Goal: Obtain resource: Download file/media

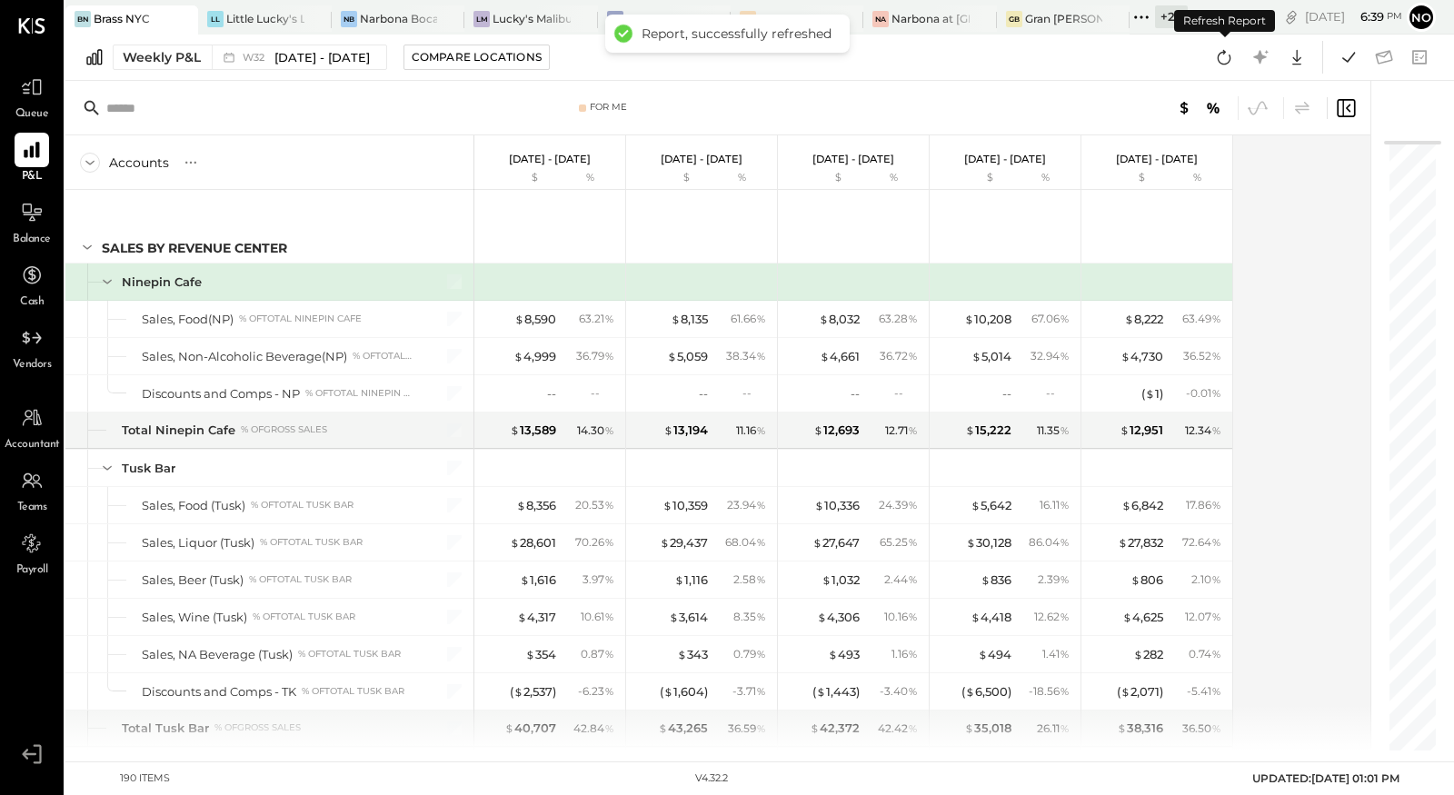
click at [1222, 58] on icon at bounding box center [1224, 57] width 24 height 24
click at [34, 341] on icon at bounding box center [32, 338] width 24 height 24
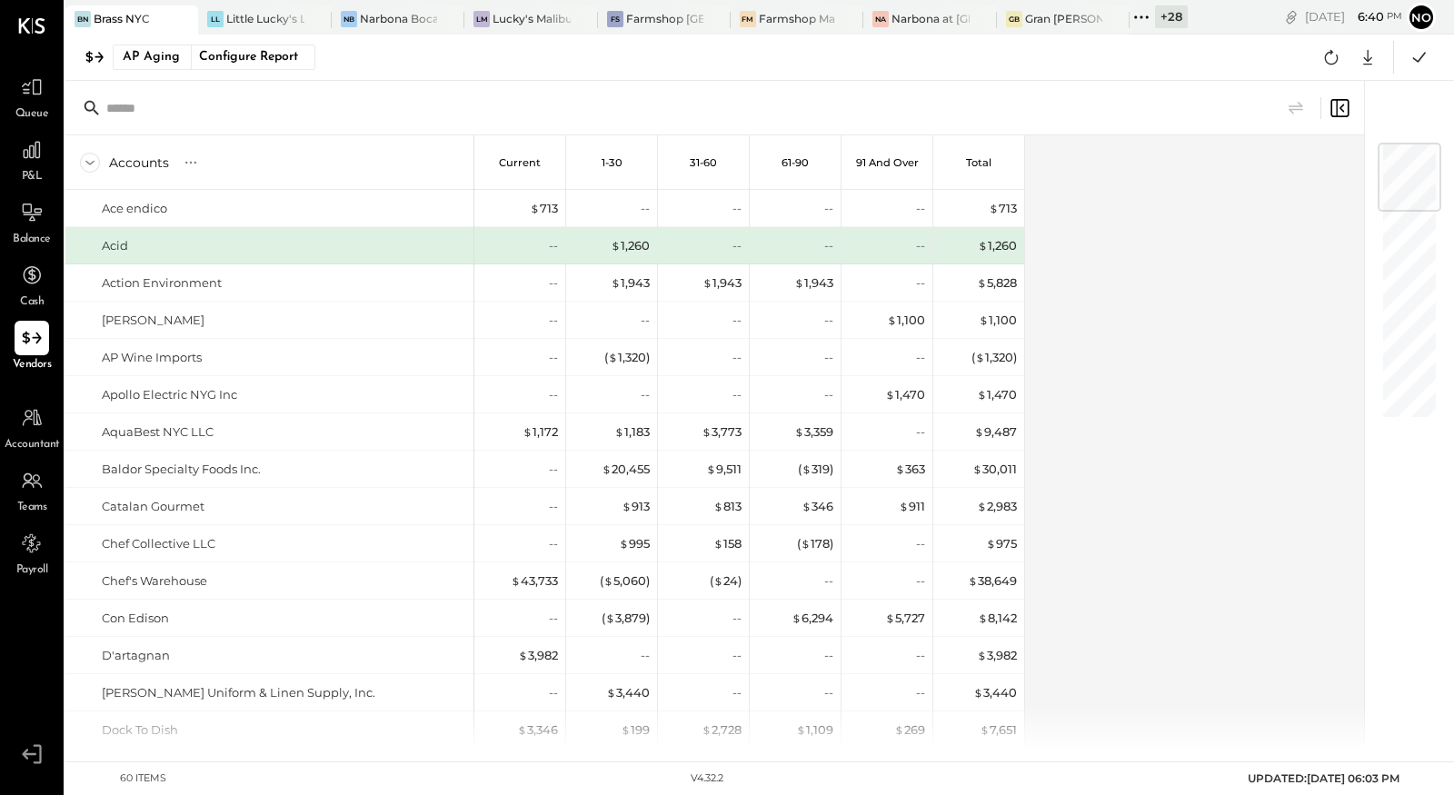
scroll to position [24, 0]
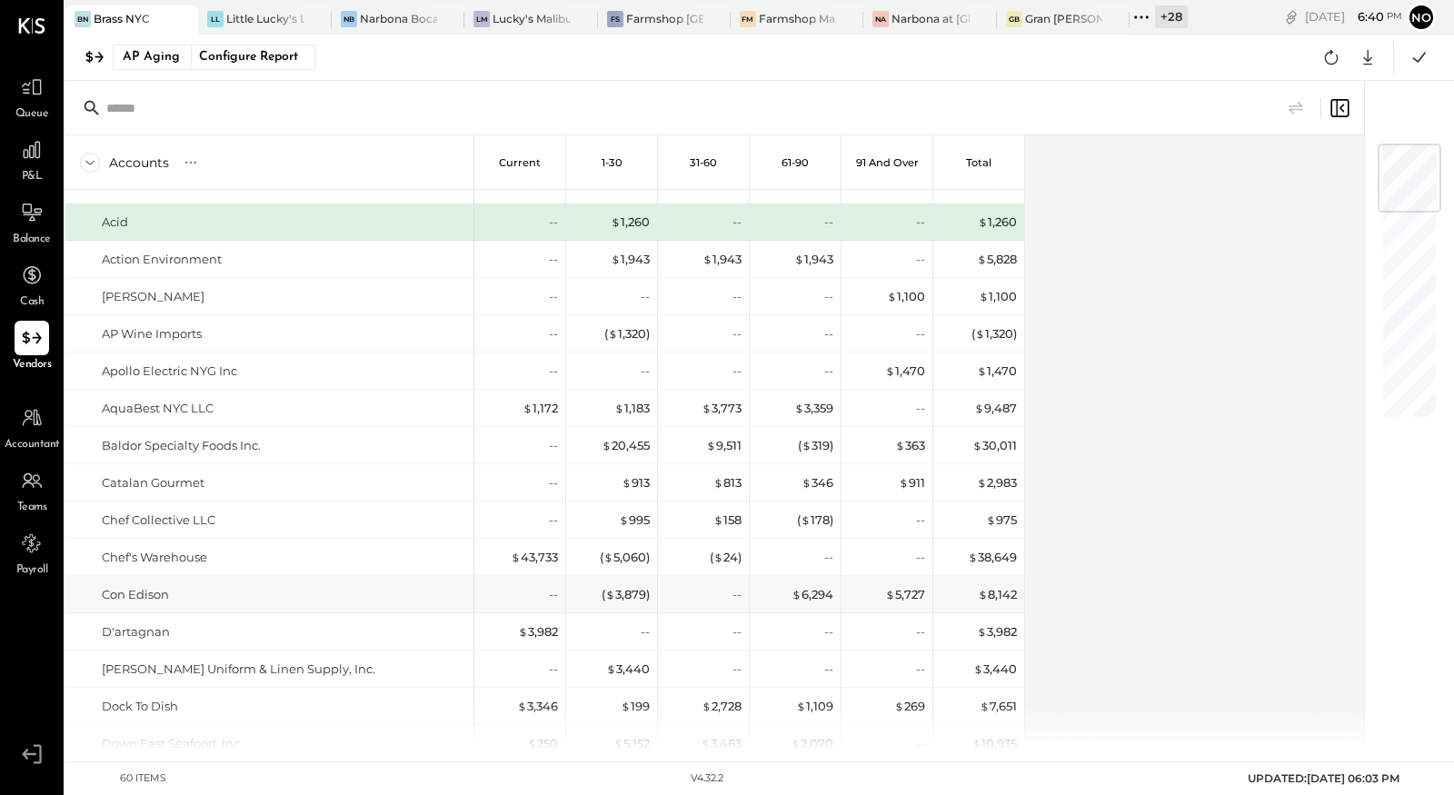
click at [558, 600] on div "--" at bounding box center [519, 594] width 91 height 36
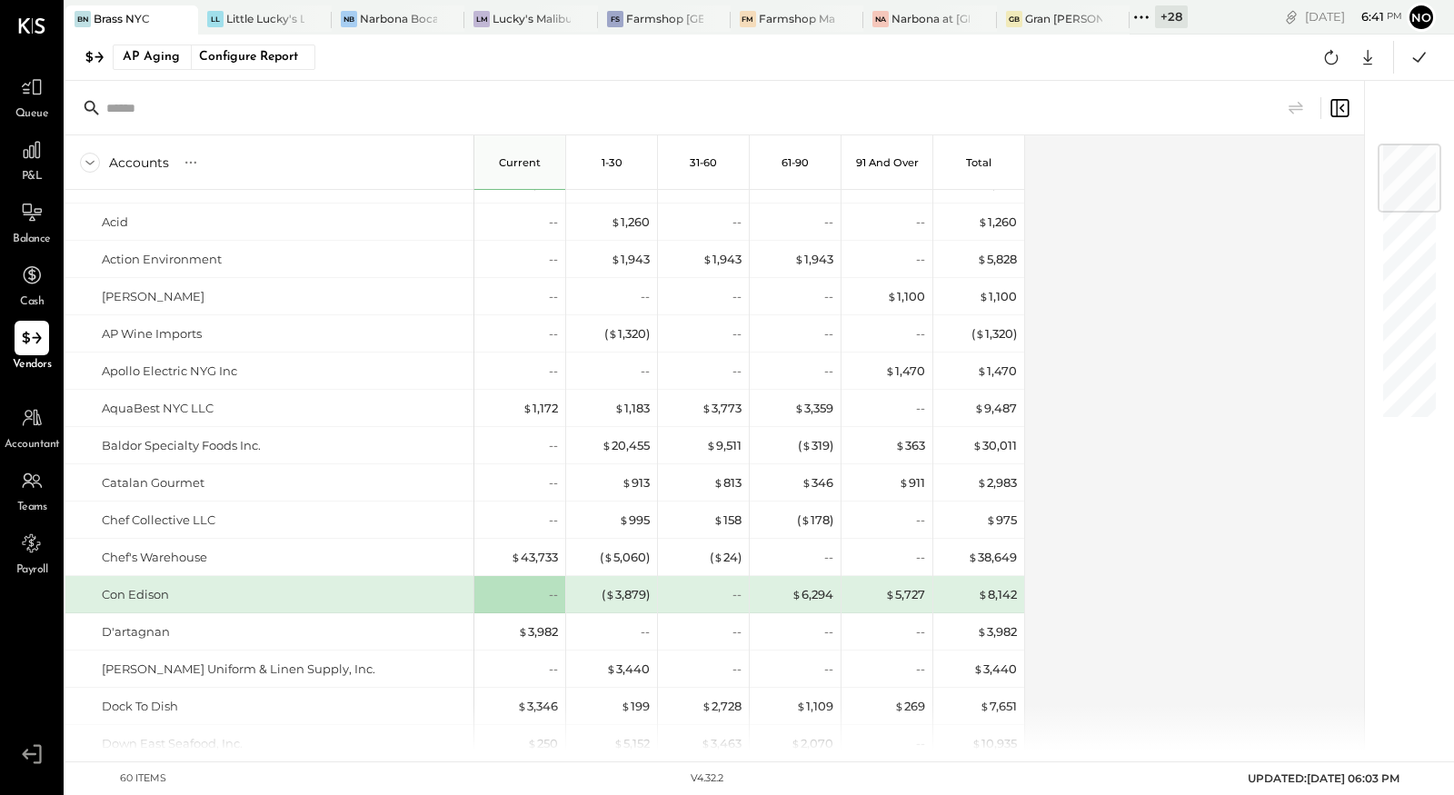
click at [1142, 19] on icon at bounding box center [1142, 17] width 24 height 24
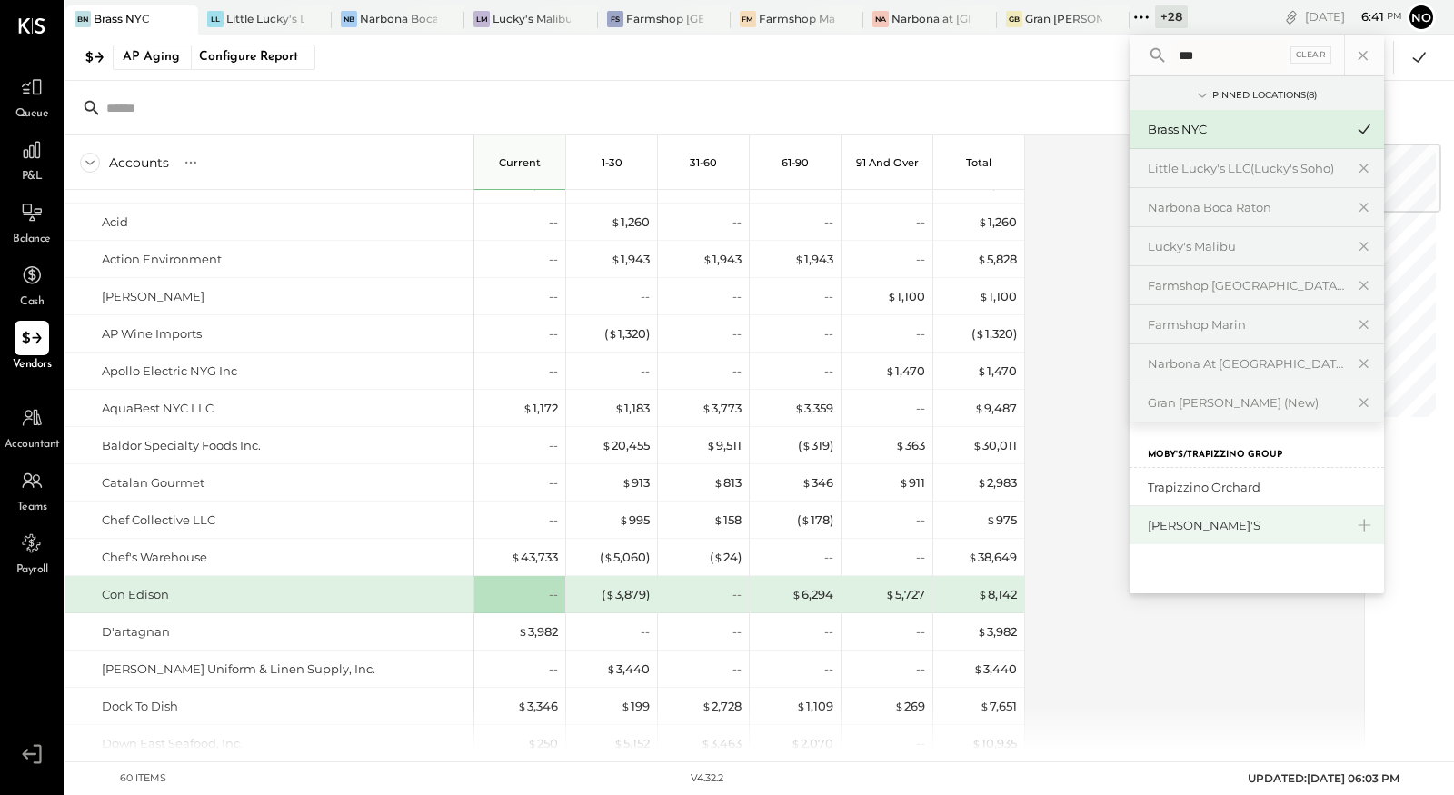
type input "***"
click at [1197, 522] on div "[PERSON_NAME]'s" at bounding box center [1246, 525] width 196 height 17
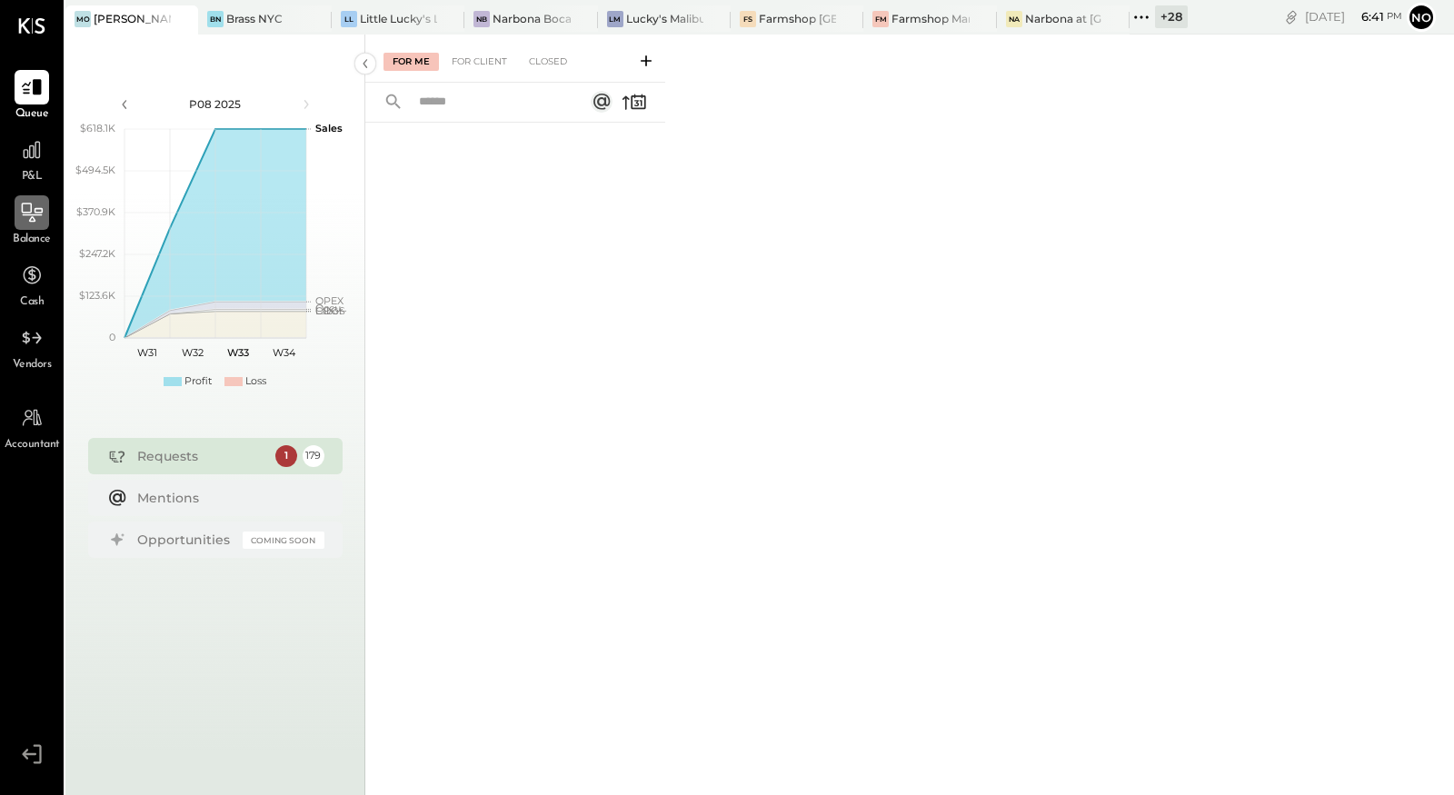
click at [28, 214] on icon at bounding box center [33, 215] width 20 height 2
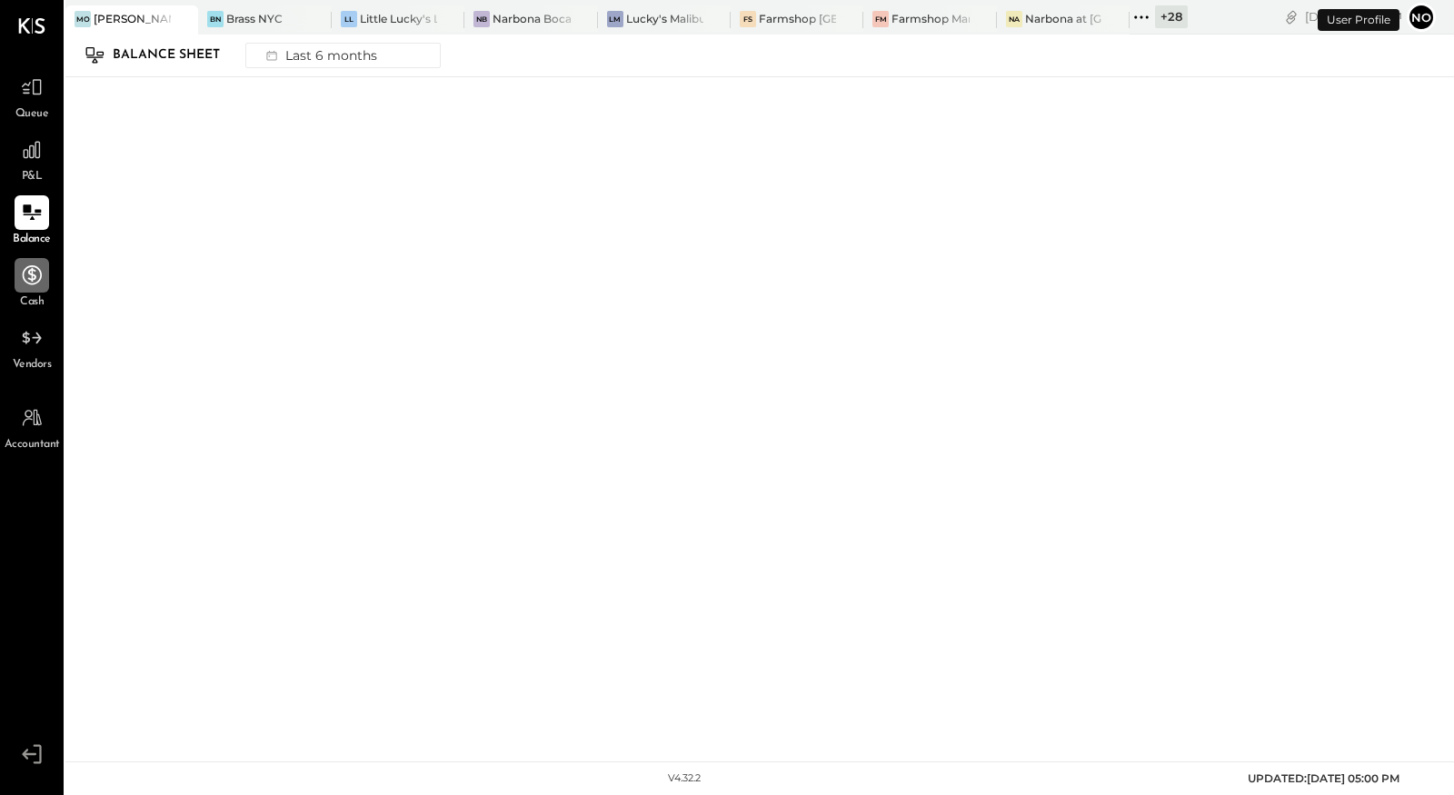
click at [35, 278] on icon at bounding box center [32, 274] width 19 height 19
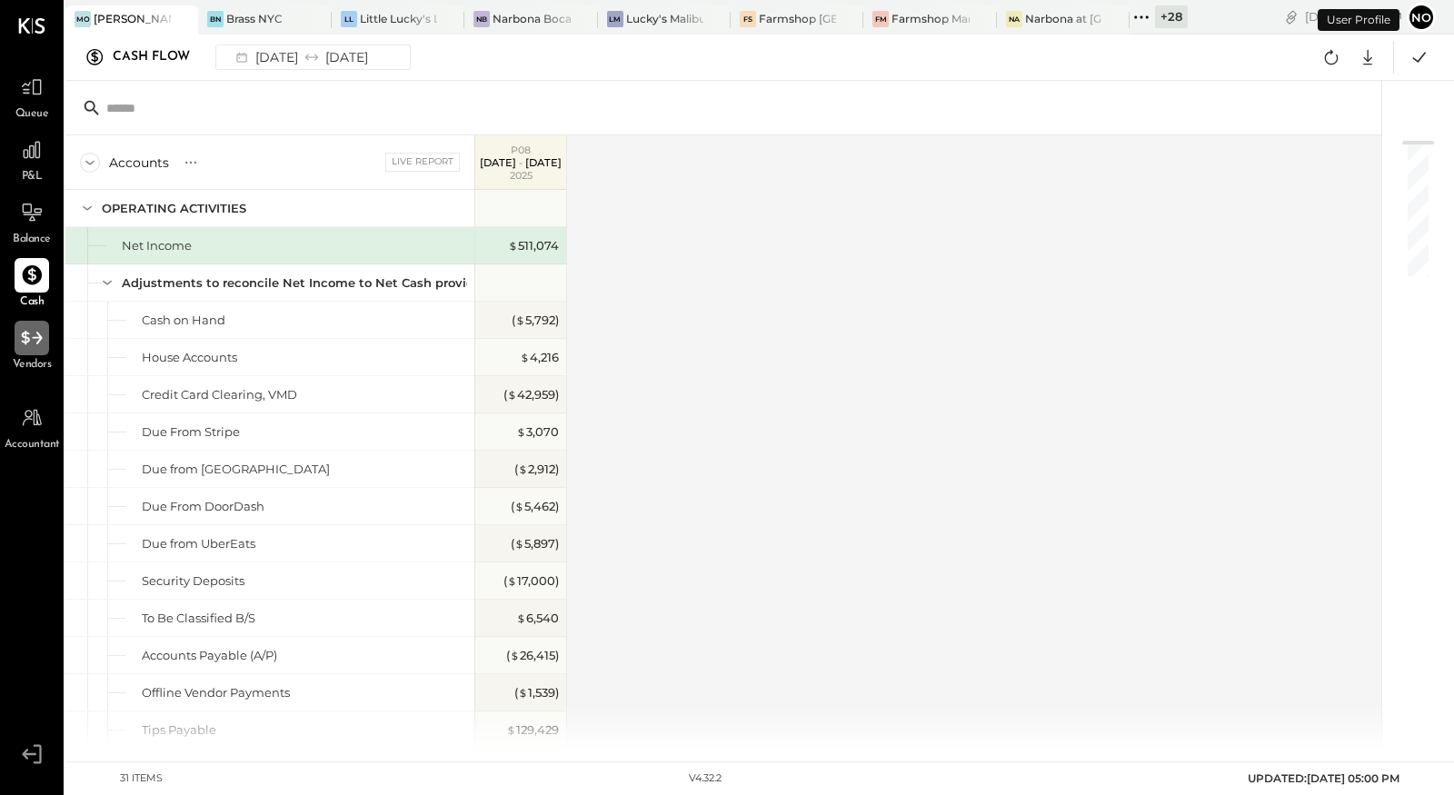
click at [20, 342] on icon at bounding box center [32, 338] width 24 height 24
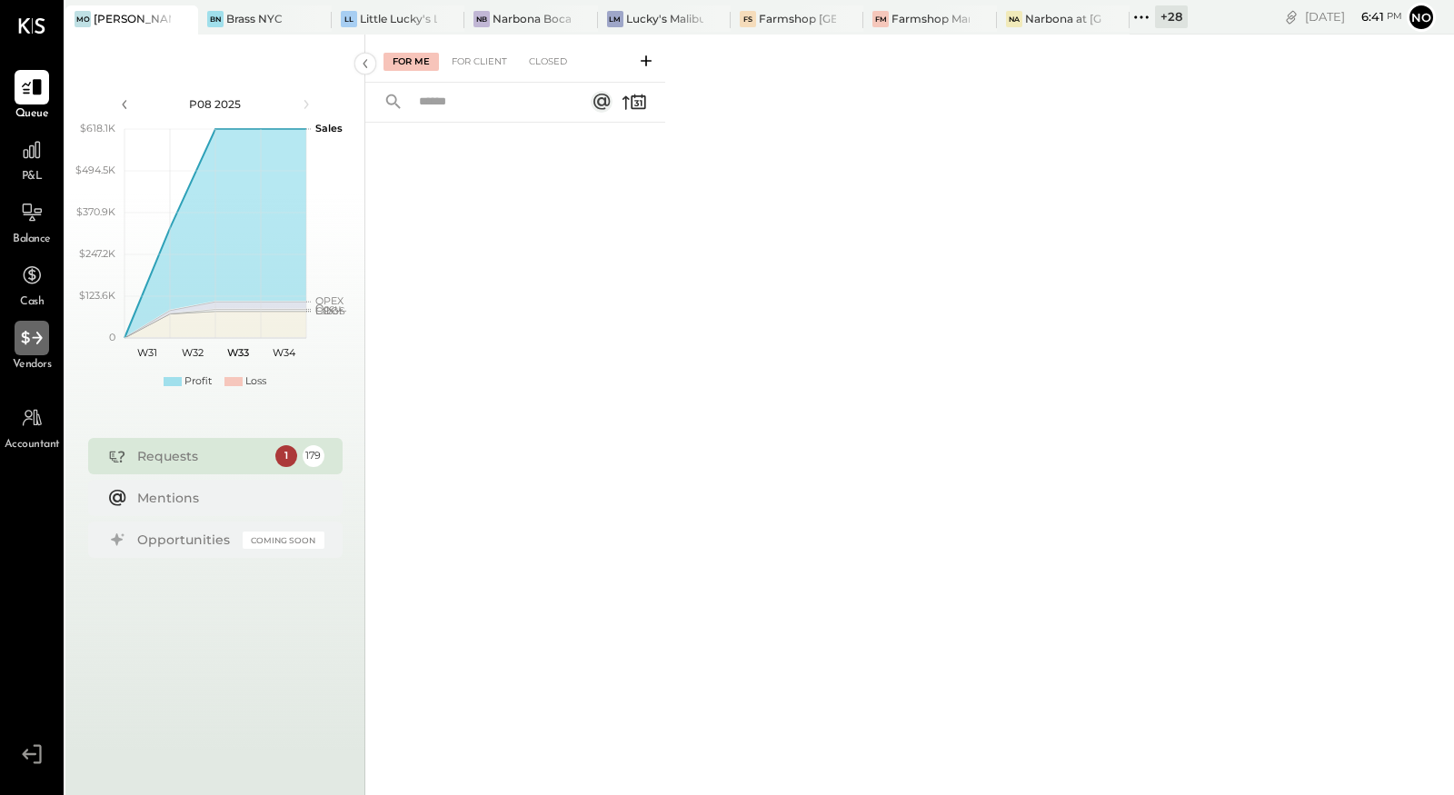
click at [29, 347] on icon at bounding box center [32, 338] width 24 height 24
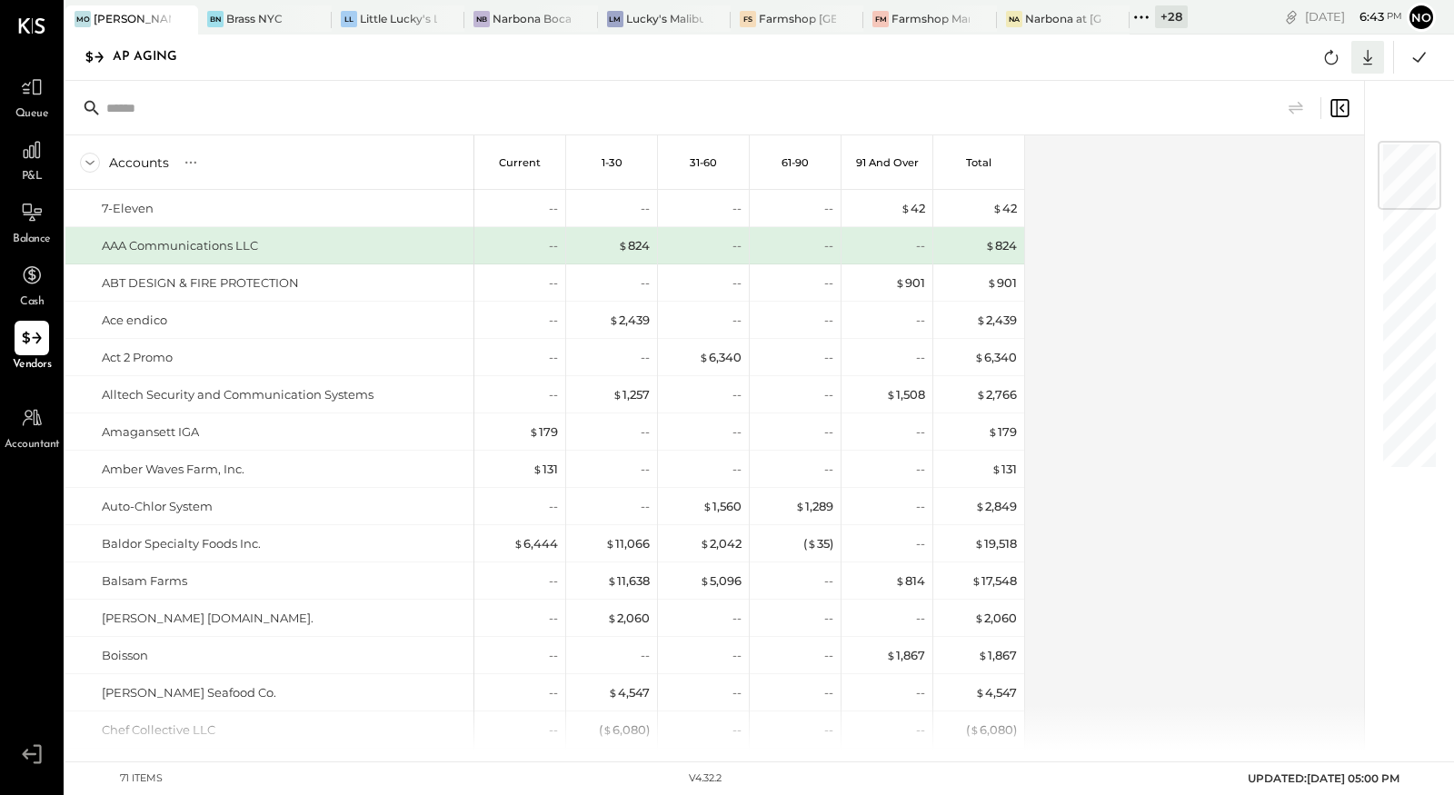
click at [1364, 64] on icon at bounding box center [1367, 57] width 9 height 15
click at [1324, 94] on link "CSV" at bounding box center [1311, 87] width 145 height 38
click at [1332, 57] on icon at bounding box center [1332, 57] width 24 height 24
